Goal: Communication & Community: Answer question/provide support

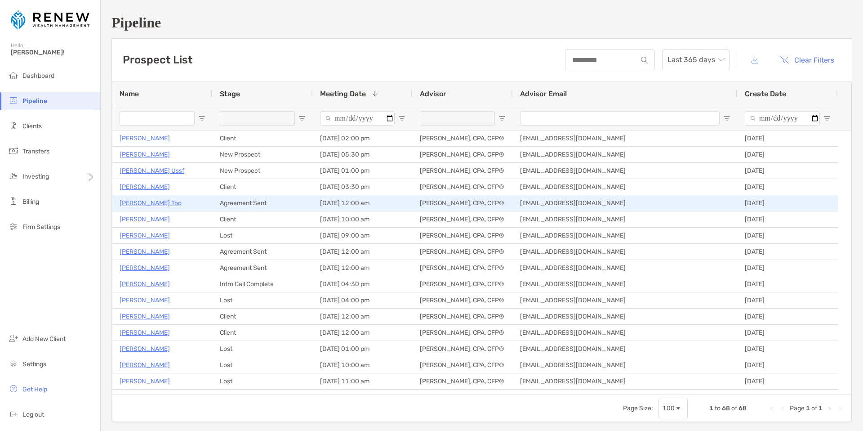
click at [133, 206] on p "[PERSON_NAME] Too" at bounding box center [151, 202] width 62 height 11
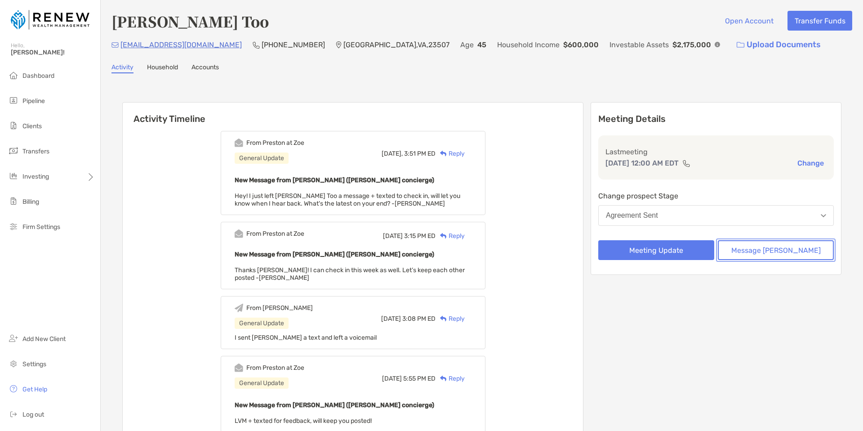
click at [749, 247] on button "Message Zoe" at bounding box center [776, 250] width 116 height 20
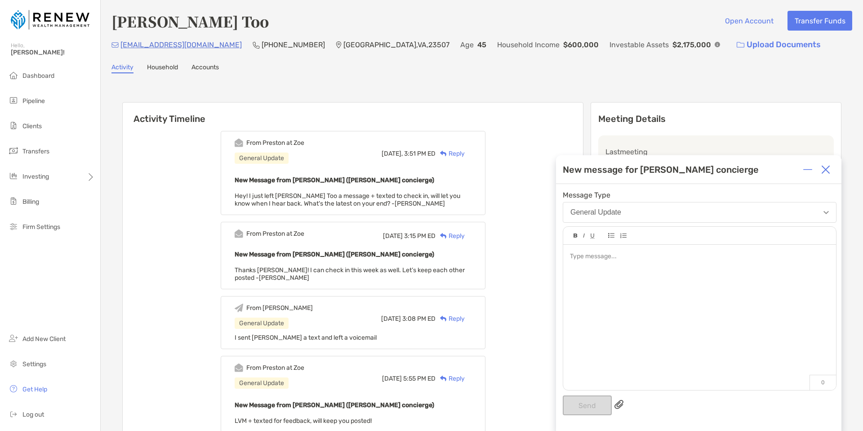
click at [588, 266] on div at bounding box center [699, 313] width 273 height 136
click at [595, 405] on button "Send" at bounding box center [587, 405] width 49 height 20
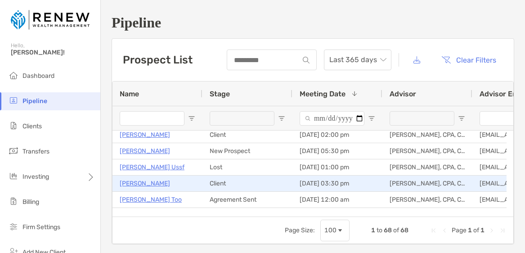
scroll to position [9, 0]
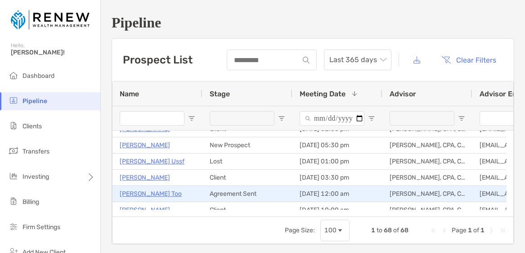
click at [139, 192] on p "[PERSON_NAME] Too" at bounding box center [151, 193] width 62 height 11
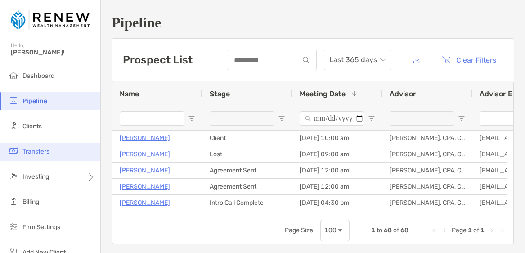
scroll to position [82, 0]
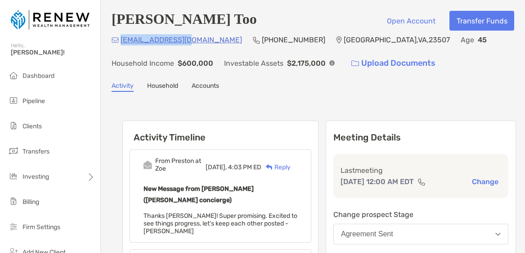
drag, startPoint x: 191, startPoint y: 41, endPoint x: 122, endPoint y: 41, distance: 68.3
click at [122, 41] on div "[EMAIL_ADDRESS][DOMAIN_NAME] (703) 623-[GEOGRAPHIC_DATA] Age [DEMOGRAPHIC_DATA]…" at bounding box center [312, 53] width 402 height 39
copy p "[EMAIL_ADDRESS][DOMAIN_NAME]"
